Goal: Information Seeking & Learning: Learn about a topic

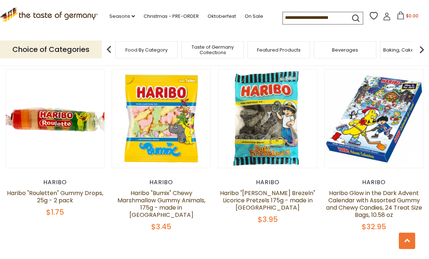
scroll to position [1457, 0]
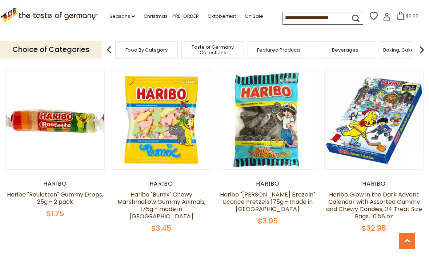
click at [347, 156] on img at bounding box center [373, 120] width 98 height 98
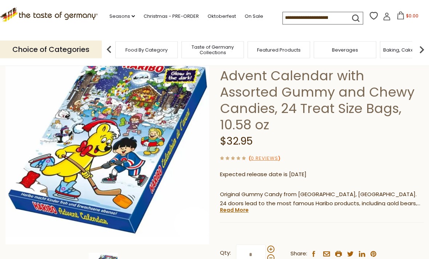
scroll to position [65, 0]
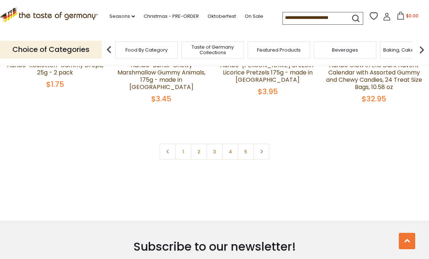
scroll to position [1593, 0]
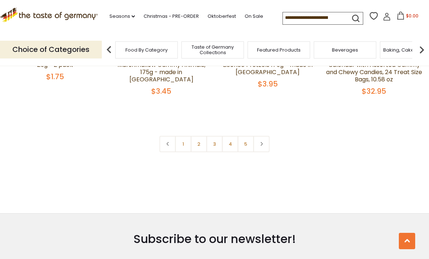
click at [246, 140] on link "5" at bounding box center [246, 144] width 16 height 16
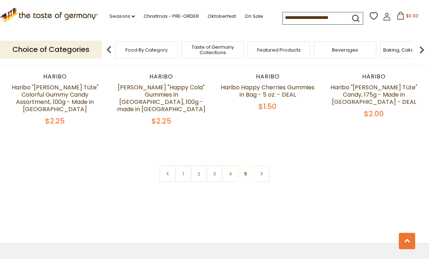
click at [260, 166] on link at bounding box center [261, 174] width 16 height 16
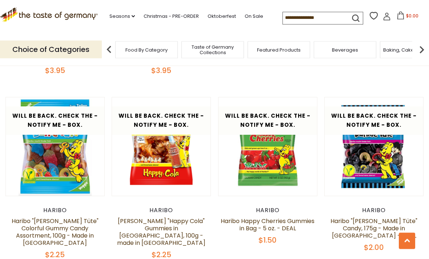
scroll to position [1287, 0]
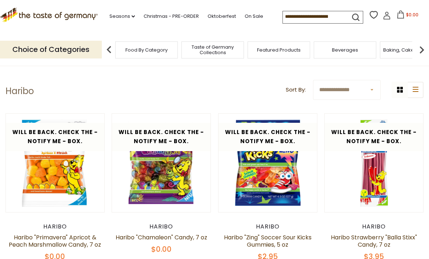
scroll to position [0, 0]
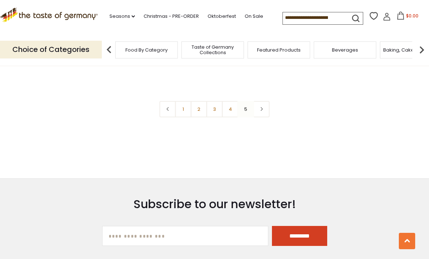
click at [230, 101] on link "4" at bounding box center [230, 109] width 16 height 16
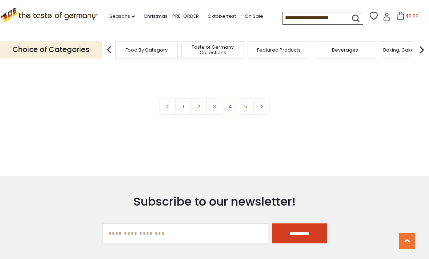
click at [212, 98] on link "3" at bounding box center [214, 106] width 16 height 16
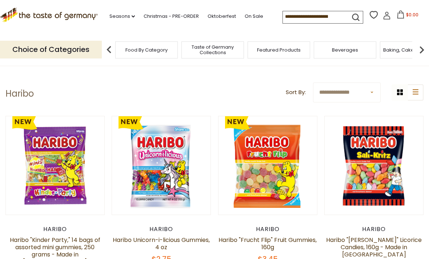
scroll to position [12, 0]
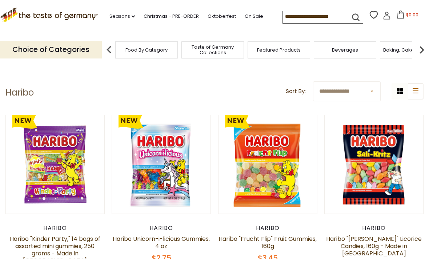
click at [45, 200] on link at bounding box center [55, 164] width 83 height 83
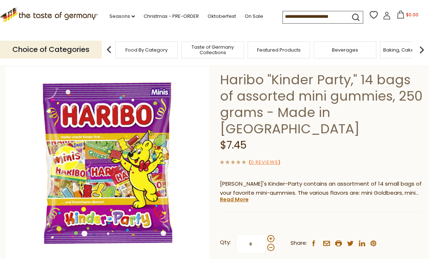
scroll to position [41, 0]
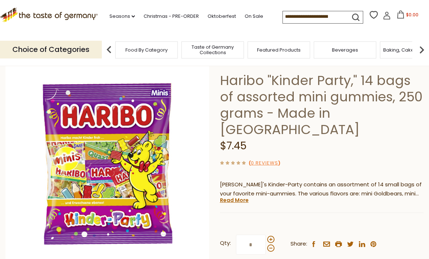
click at [238, 180] on p "Haribo's Kinder-Party contains an assortment of 14 small bags of your favorite …" at bounding box center [321, 189] width 203 height 18
click at [228, 197] on link "Read More" at bounding box center [234, 200] width 29 height 7
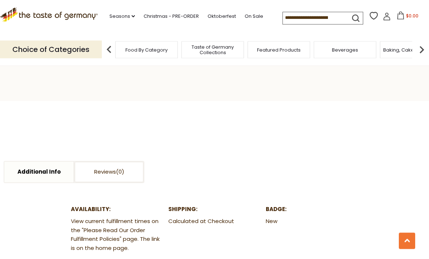
scroll to position [388, 0]
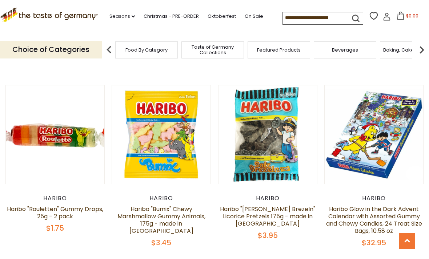
scroll to position [1535, 0]
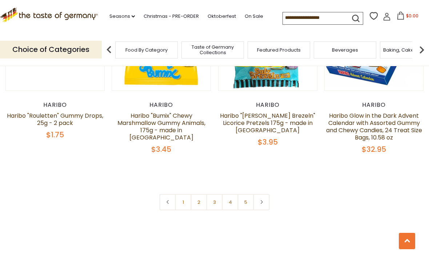
click at [198, 196] on link "2" at bounding box center [199, 202] width 16 height 16
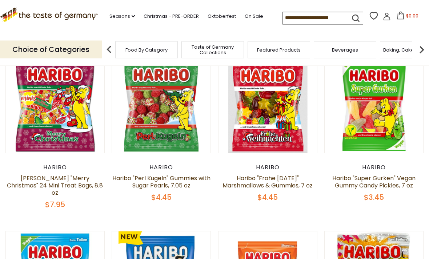
scroll to position [42, 0]
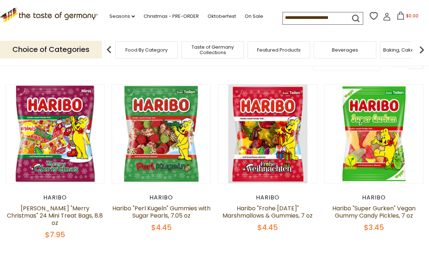
click at [32, 171] on link at bounding box center [55, 134] width 83 height 83
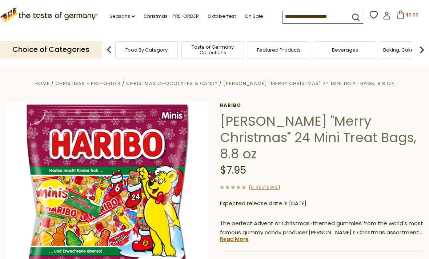
click at [235, 235] on link "Read More" at bounding box center [234, 238] width 29 height 7
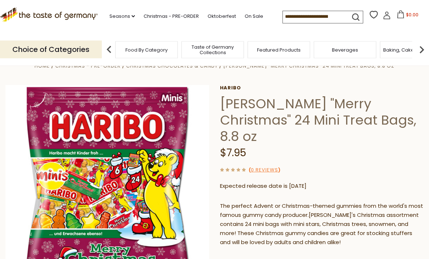
scroll to position [17, 0]
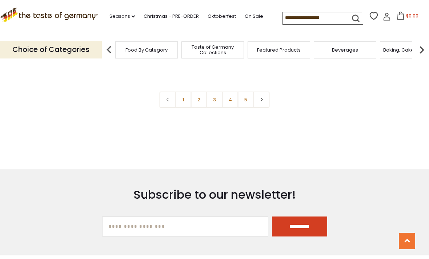
click at [199, 95] on link "2" at bounding box center [199, 100] width 16 height 16
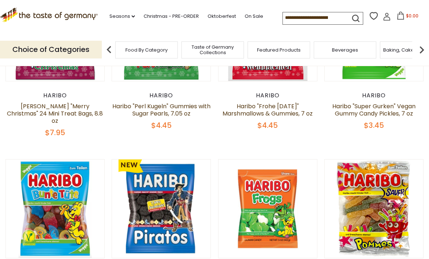
scroll to position [93, 0]
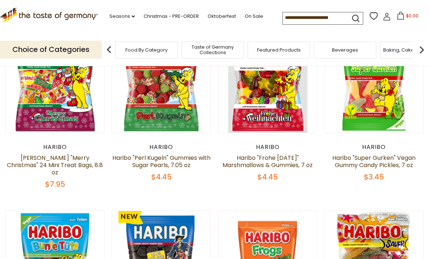
click at [139, 126] on img at bounding box center [161, 83] width 98 height 98
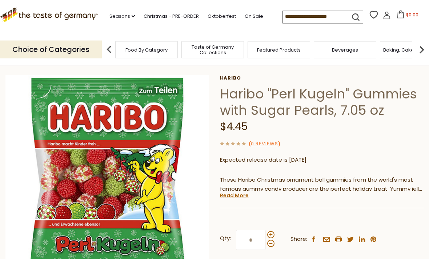
scroll to position [27, 0]
click at [235, 187] on p "These Haribo Christmas ornament ball gummies from the world's most famous gummy…" at bounding box center [321, 184] width 203 height 18
click at [234, 194] on link "Read More" at bounding box center [234, 195] width 29 height 7
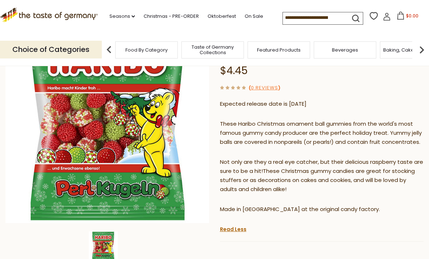
scroll to position [82, 0]
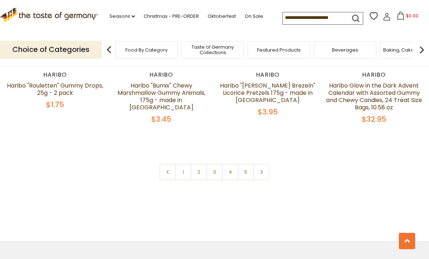
scroll to position [1566, 0]
click at [196, 163] on link "2" at bounding box center [199, 171] width 16 height 16
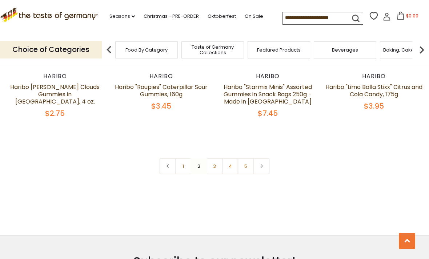
scroll to position [1607, 0]
click at [211, 159] on link "3" at bounding box center [214, 167] width 16 height 16
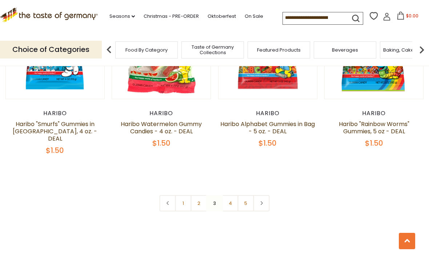
scroll to position [1577, 0]
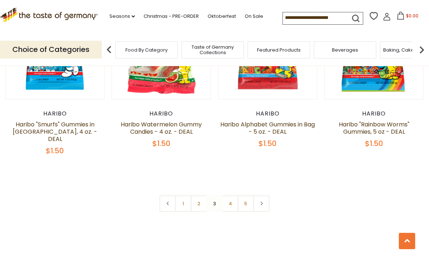
click at [227, 195] on link "4" at bounding box center [230, 203] width 16 height 16
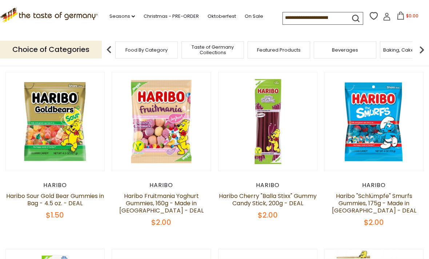
scroll to position [0, 0]
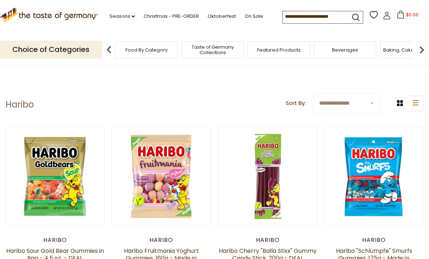
scroll to position [1425, 0]
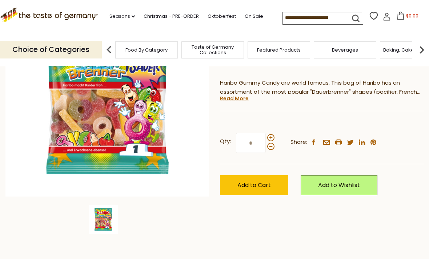
scroll to position [110, 0]
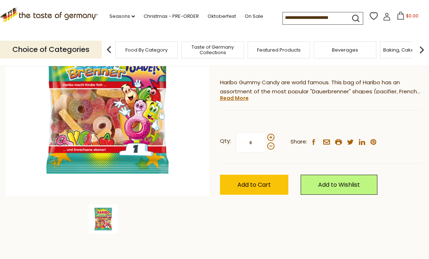
click at [238, 94] on link "Read More" at bounding box center [234, 97] width 29 height 7
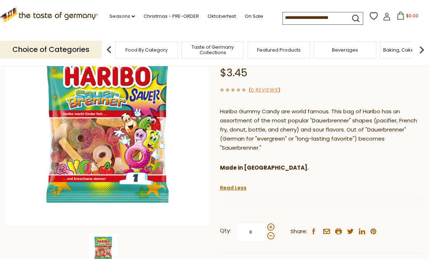
scroll to position [82, 0]
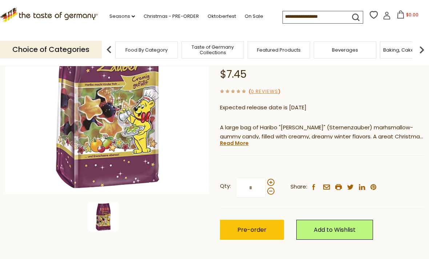
scroll to position [125, 0]
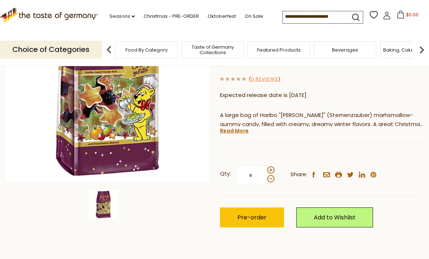
click at [234, 127] on link "Read More" at bounding box center [234, 130] width 29 height 7
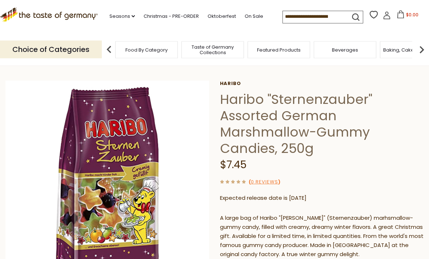
scroll to position [0, 0]
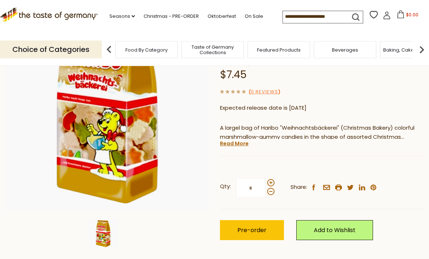
scroll to position [96, 0]
click at [231, 142] on link "Read More" at bounding box center [234, 143] width 29 height 7
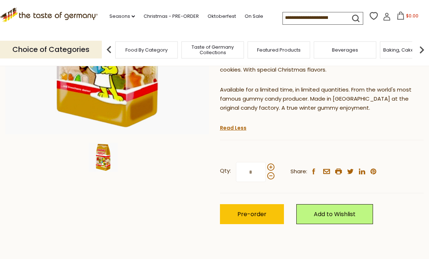
scroll to position [172, 0]
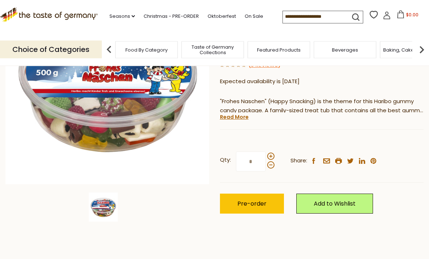
scroll to position [122, 0]
click at [230, 115] on link "Read More" at bounding box center [234, 116] width 29 height 7
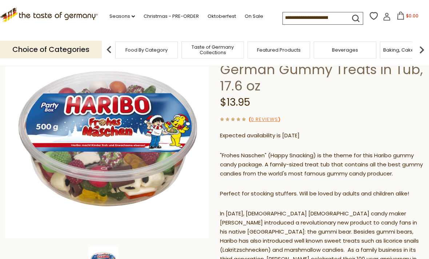
scroll to position [59, 0]
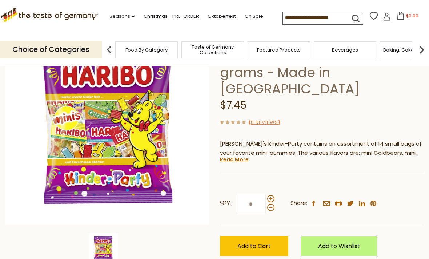
scroll to position [72, 0]
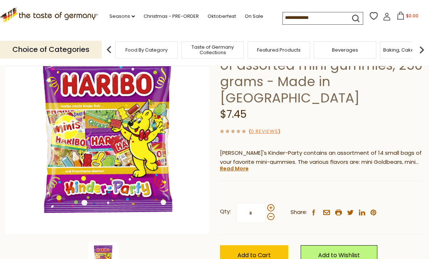
click at [242, 165] on link "Read More" at bounding box center [234, 168] width 29 height 7
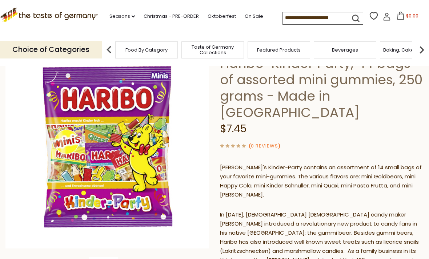
scroll to position [0, 0]
